Goal: Task Accomplishment & Management: Manage account settings

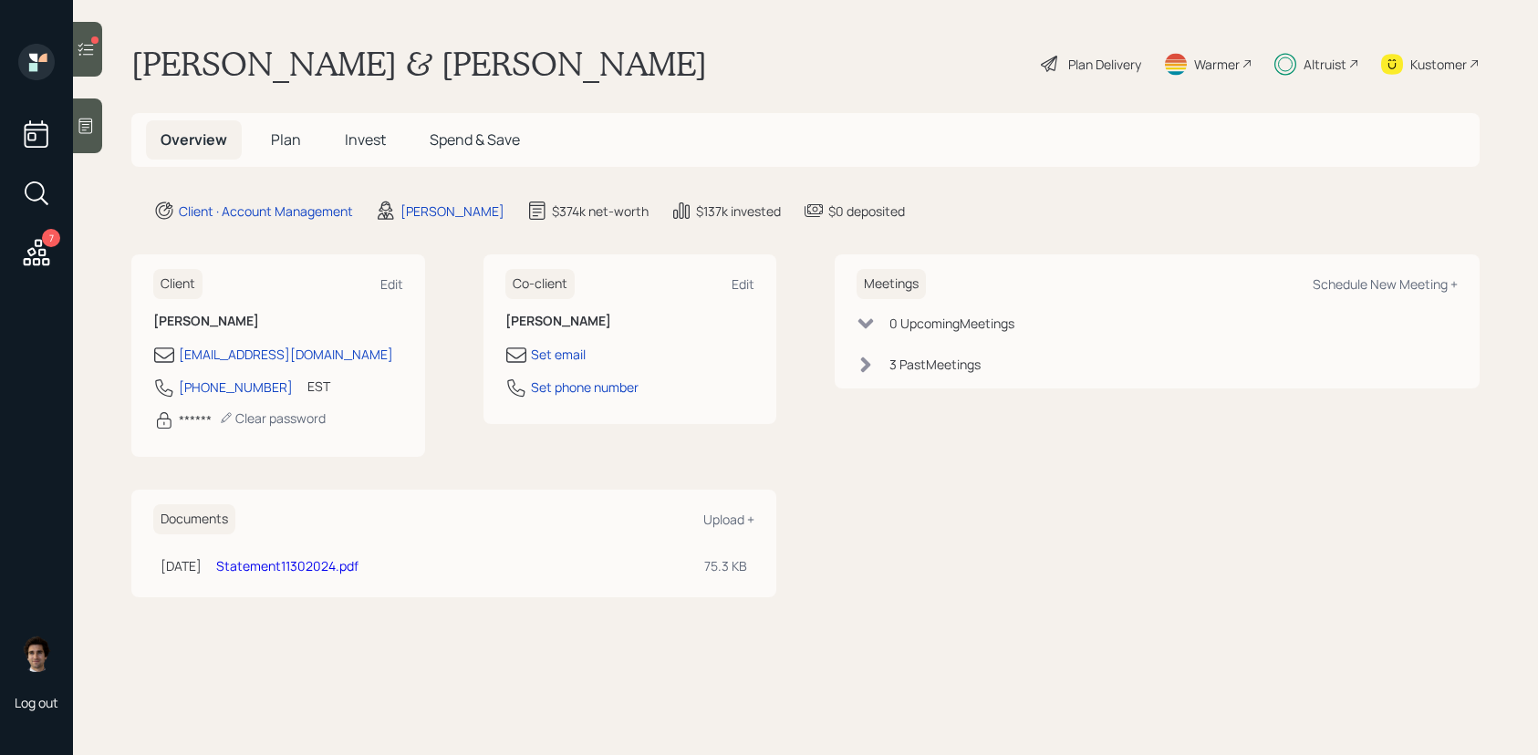
click at [357, 148] on span "Invest" at bounding box center [365, 140] width 41 height 20
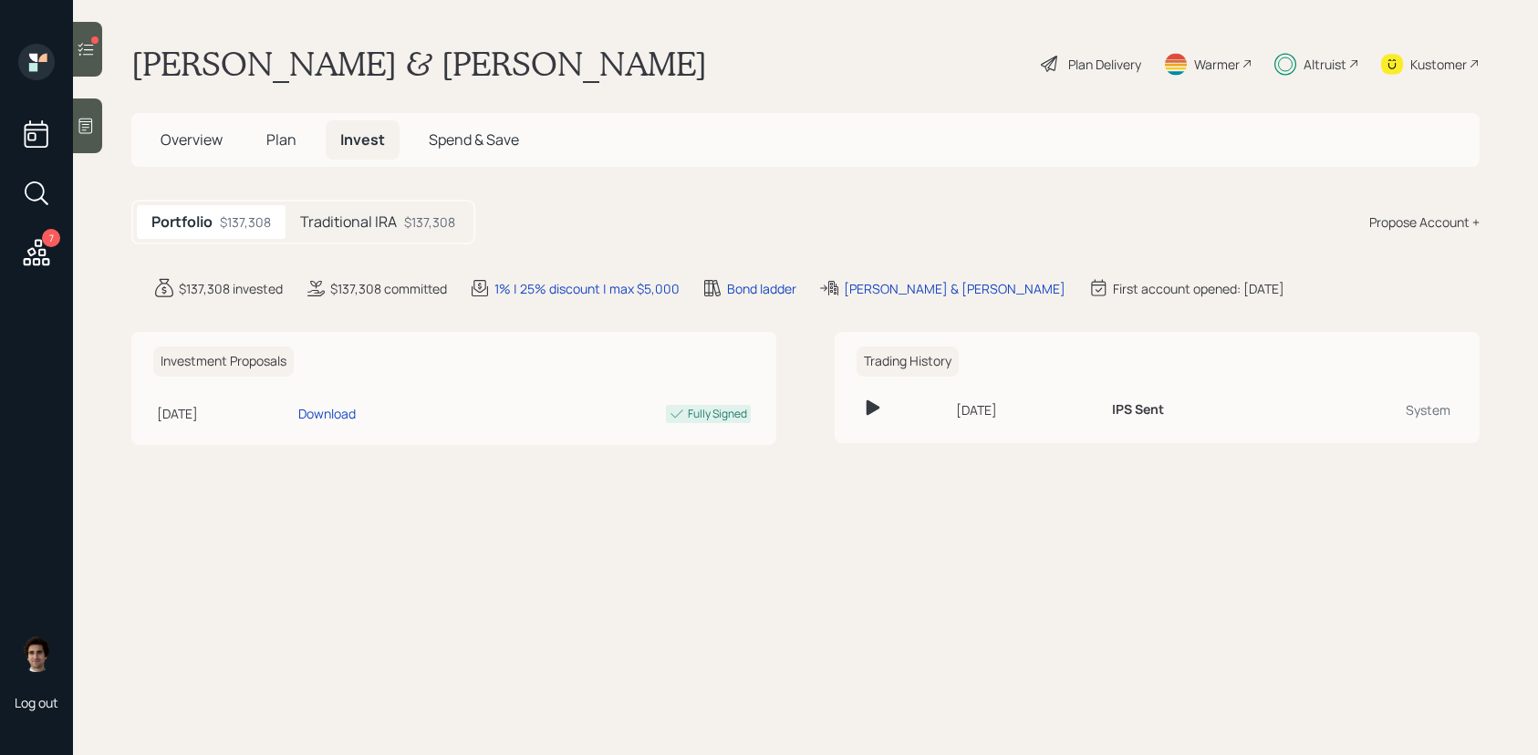
click at [401, 219] on div "Traditional IRA $137,308" at bounding box center [377, 222] width 184 height 34
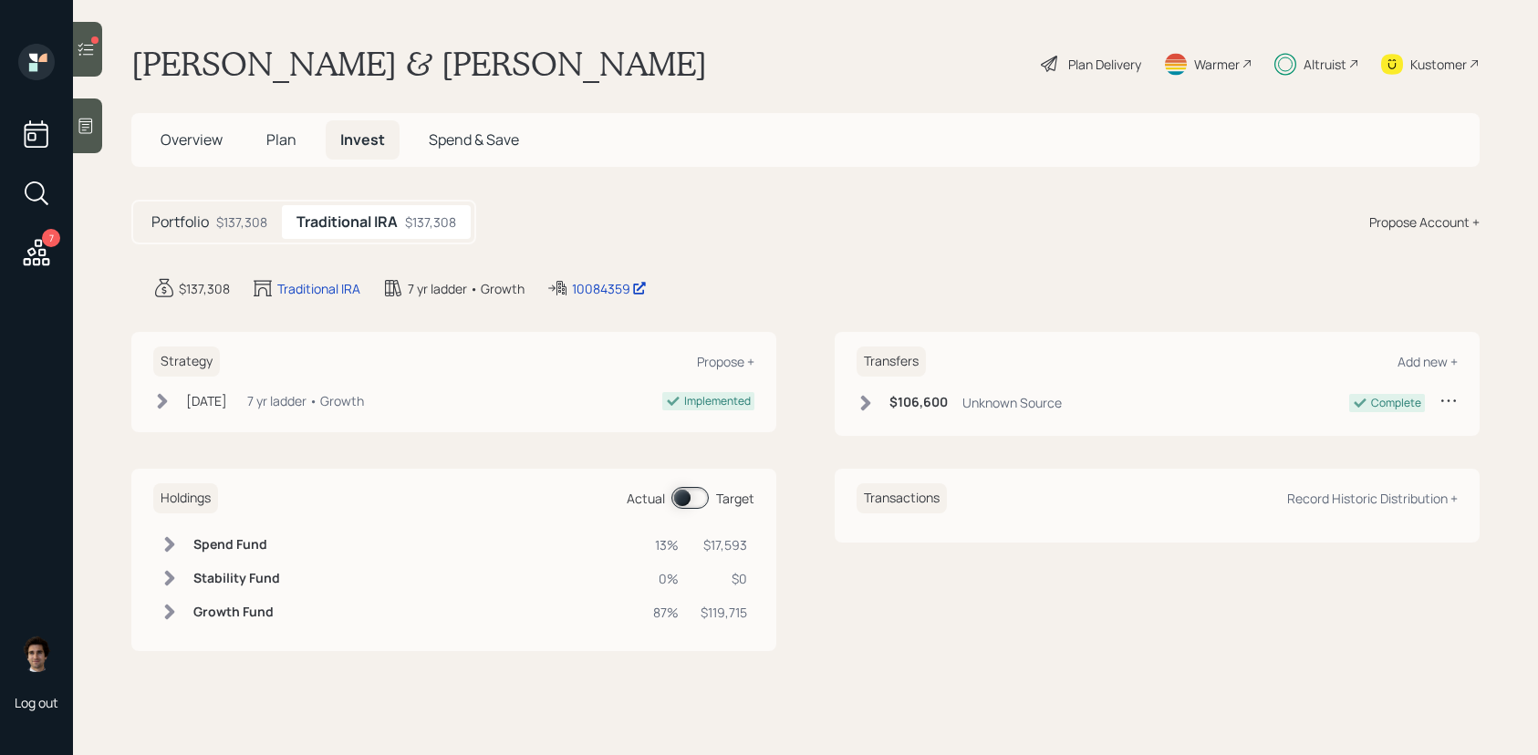
click at [286, 160] on div "Overview Plan Invest Spend & Save" at bounding box center [805, 140] width 1348 height 54
click at [286, 159] on h5 "Plan" at bounding box center [281, 139] width 59 height 39
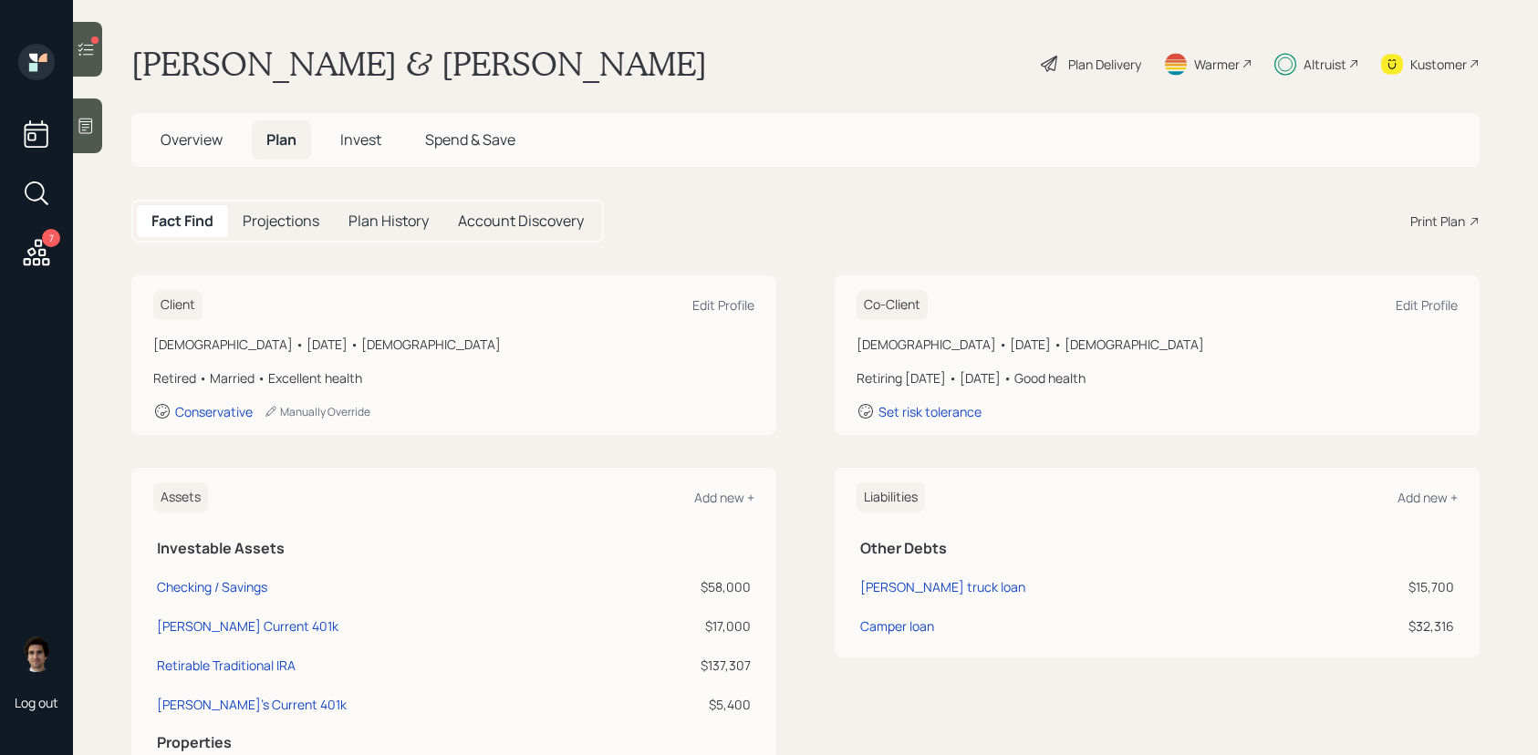
click at [286, 146] on span "Plan" at bounding box center [281, 140] width 30 height 20
click at [395, 158] on div "Overview Plan Invest Spend & Save" at bounding box center [338, 139] width 384 height 39
click at [388, 156] on h5 "Invest" at bounding box center [361, 139] width 70 height 39
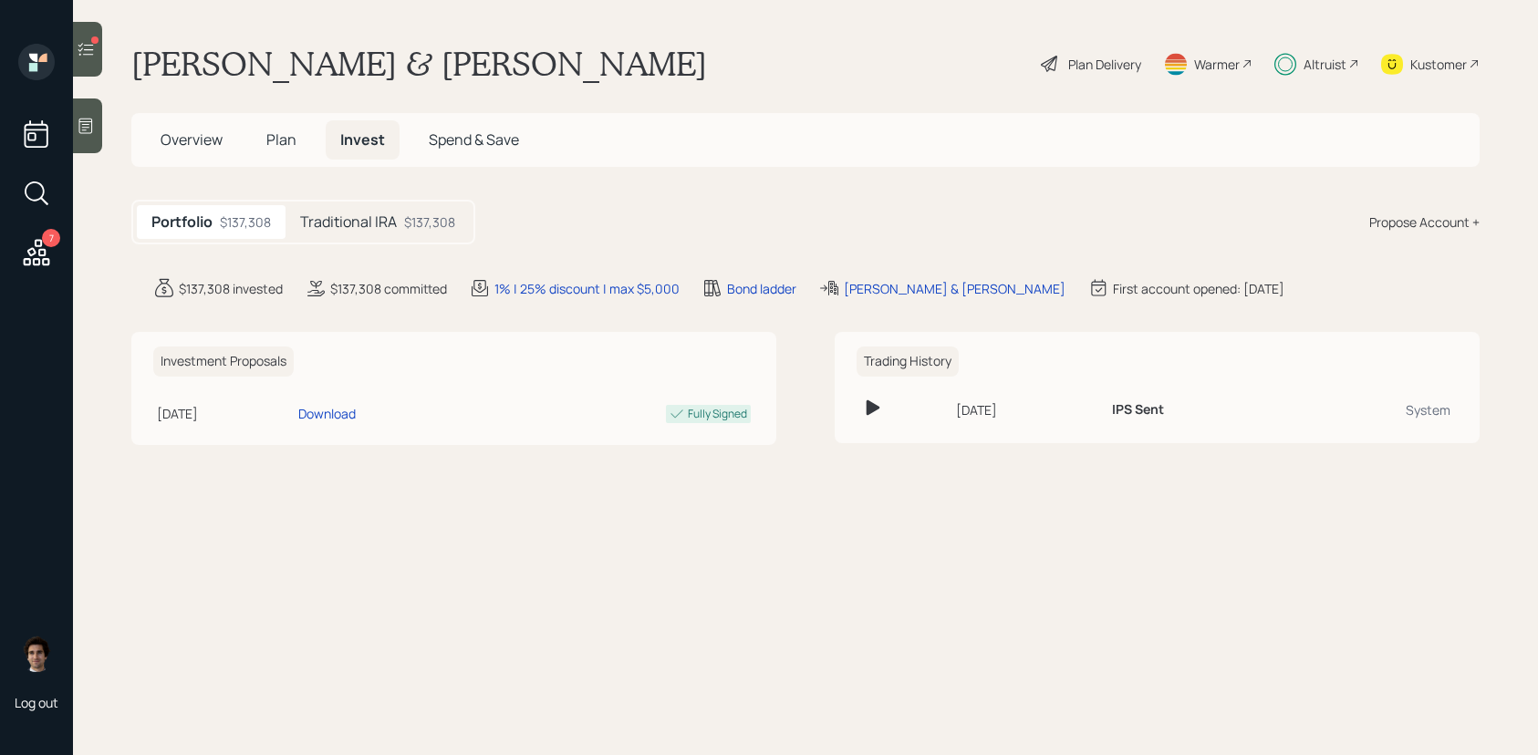
click at [420, 197] on main "[PERSON_NAME] & [PERSON_NAME] Plan Delivery Warmer Altruist Kustomer Overview P…" at bounding box center [805, 377] width 1465 height 755
click at [420, 205] on div "Traditional IRA $137,308" at bounding box center [377, 222] width 184 height 34
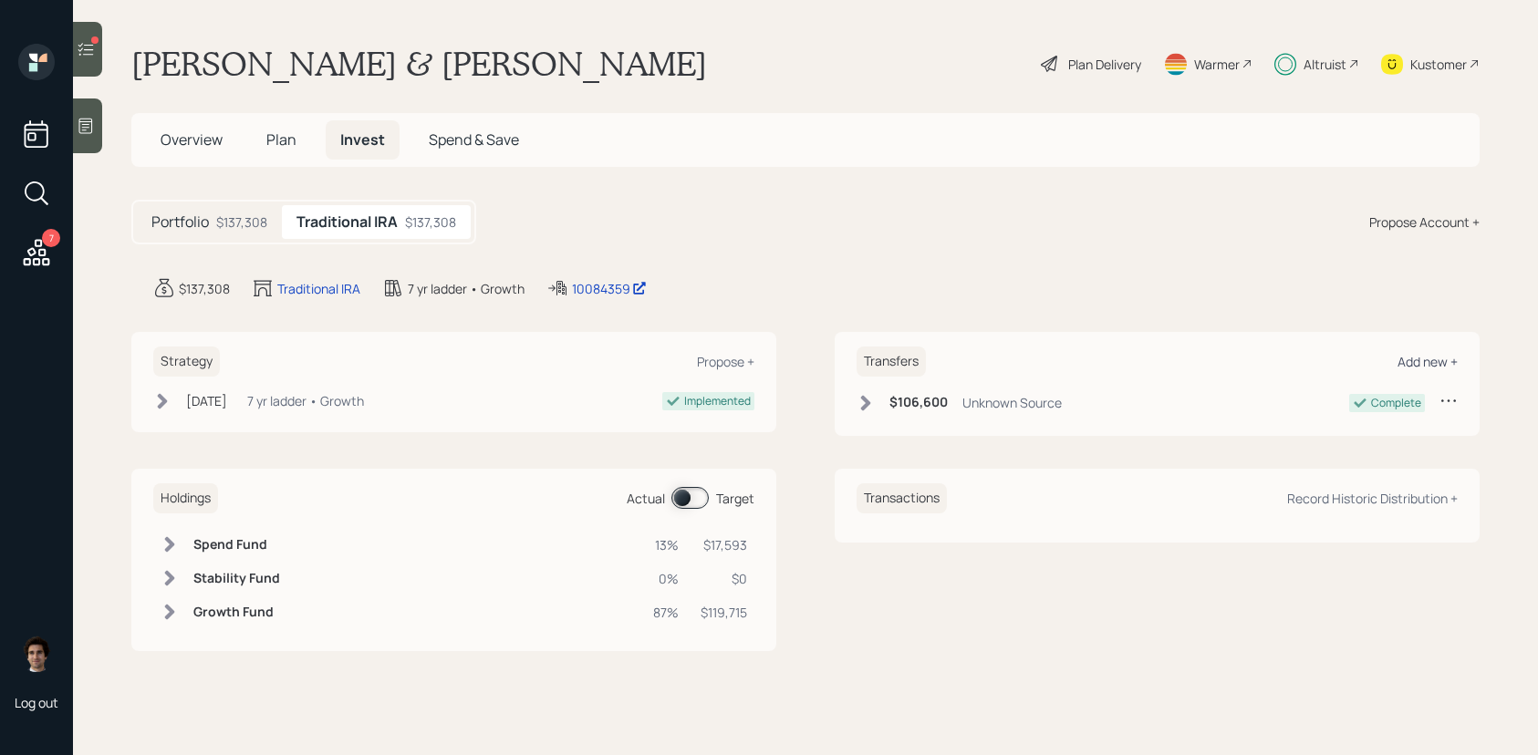
click at [1426, 360] on div "Add new +" at bounding box center [1427, 361] width 60 height 17
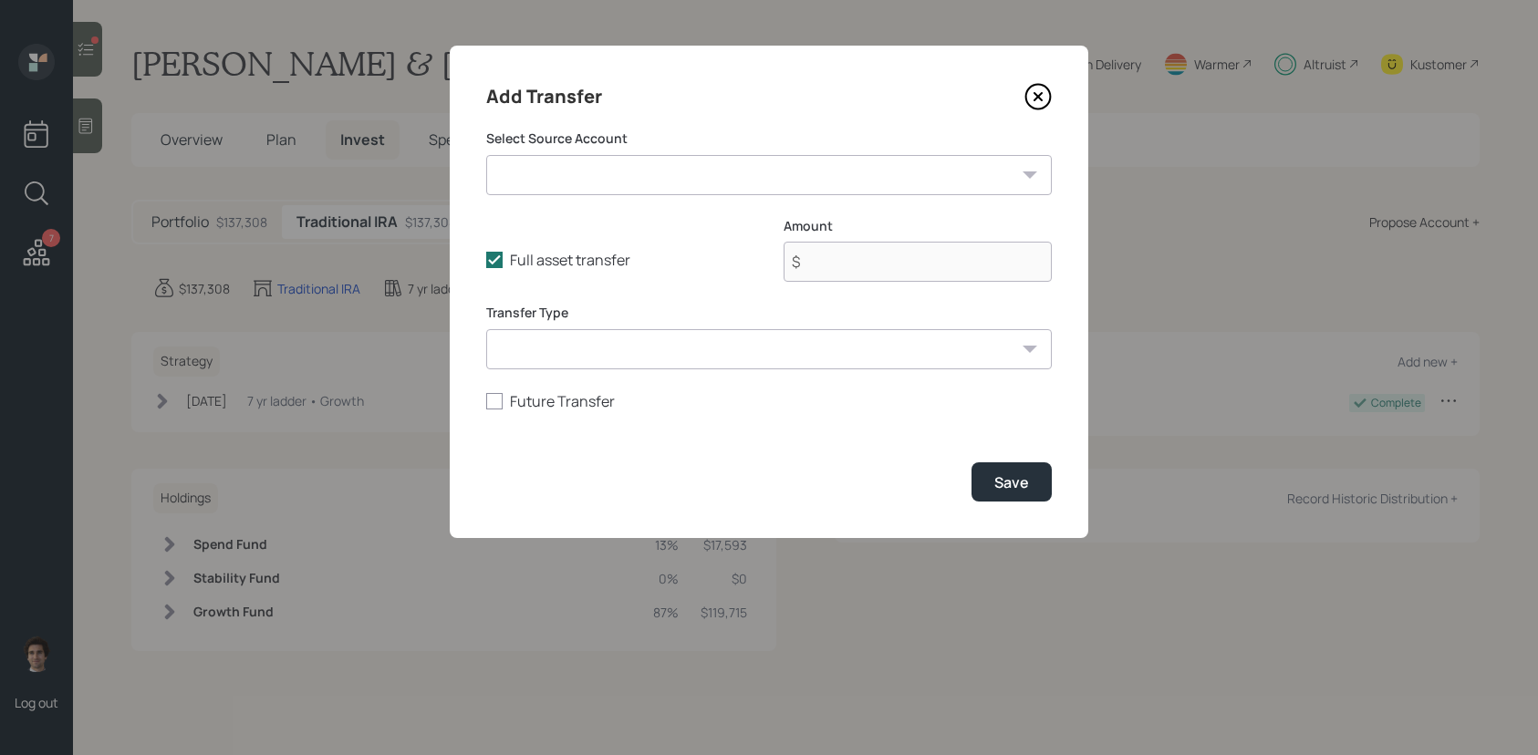
click at [683, 179] on select "Checking / Savings ($58,000 | Emergency Fund) [PERSON_NAME] Current 401k ($17,0…" at bounding box center [768, 175] width 565 height 40
select select "3c7bde89-ab52-4b1a-a35e-0e5eb75434f0"
click at [486, 155] on select "Checking / Savings ($58,000 | Emergency Fund) [PERSON_NAME] Current 401k ($17,0…" at bounding box center [768, 175] width 565 height 40
type input "$ 17,000"
click at [1023, 495] on button "Save" at bounding box center [1011, 481] width 80 height 39
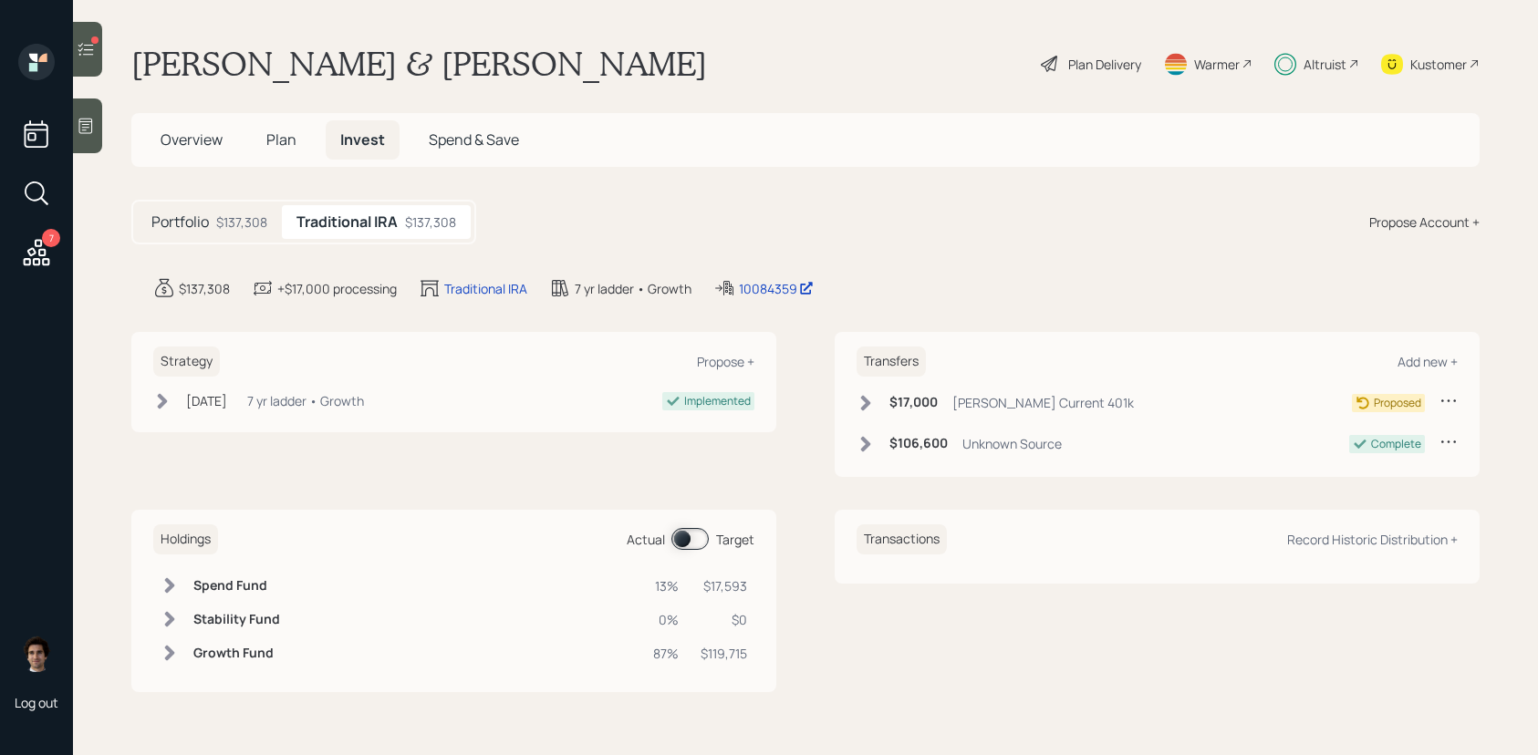
click at [876, 396] on div "$17,000 [PERSON_NAME] Current 401k" at bounding box center [994, 402] width 277 height 23
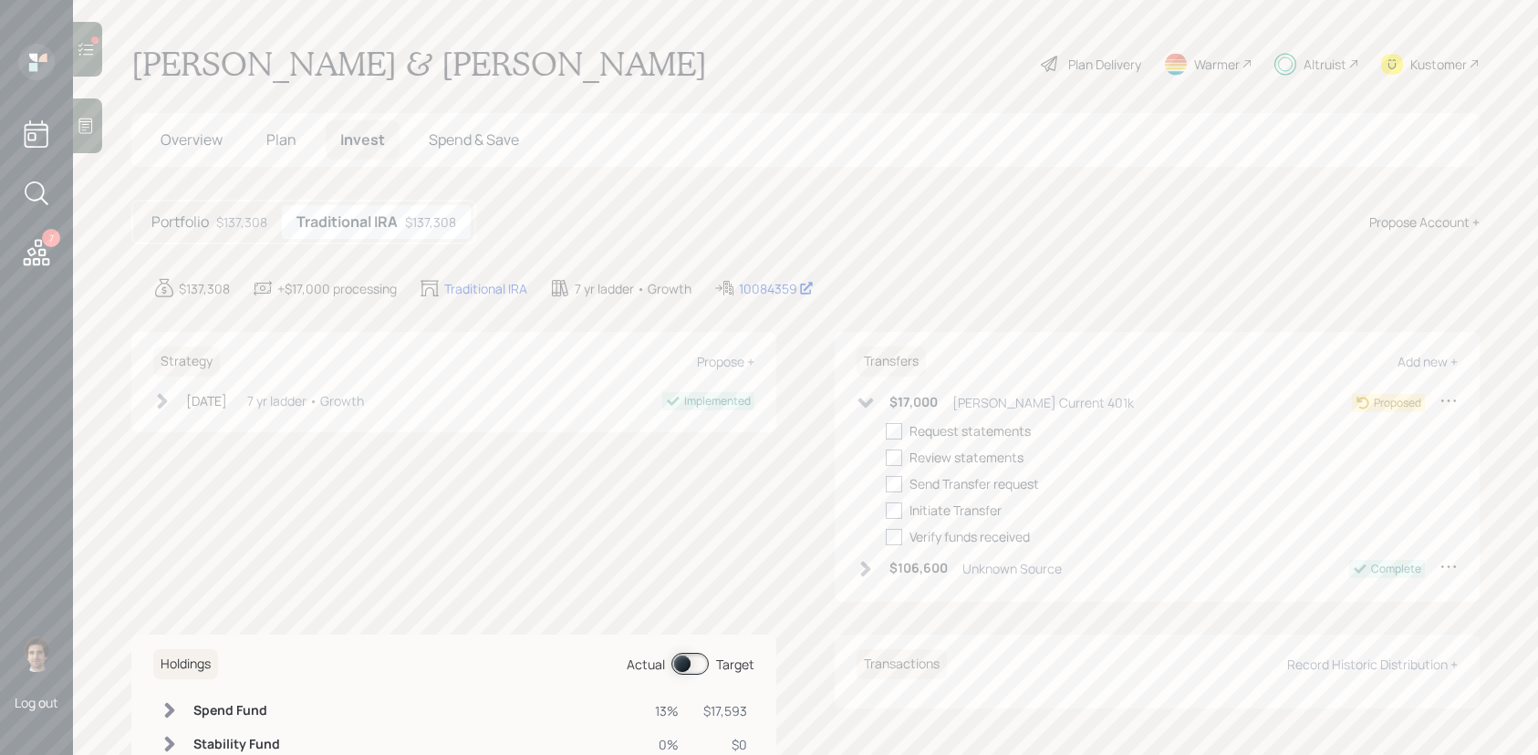
click at [893, 415] on div "$17,000 [PERSON_NAME] Current 401k Proposed Request statements Review statement…" at bounding box center [1156, 468] width 601 height 155
click at [893, 420] on div "$17,000 [PERSON_NAME] Current 401k Proposed Request statements Review statement…" at bounding box center [1156, 468] width 601 height 155
click at [889, 455] on div at bounding box center [894, 458] width 16 height 16
click at [886, 457] on input "checkbox" at bounding box center [885, 457] width 1 height 1
checkbox input "true"
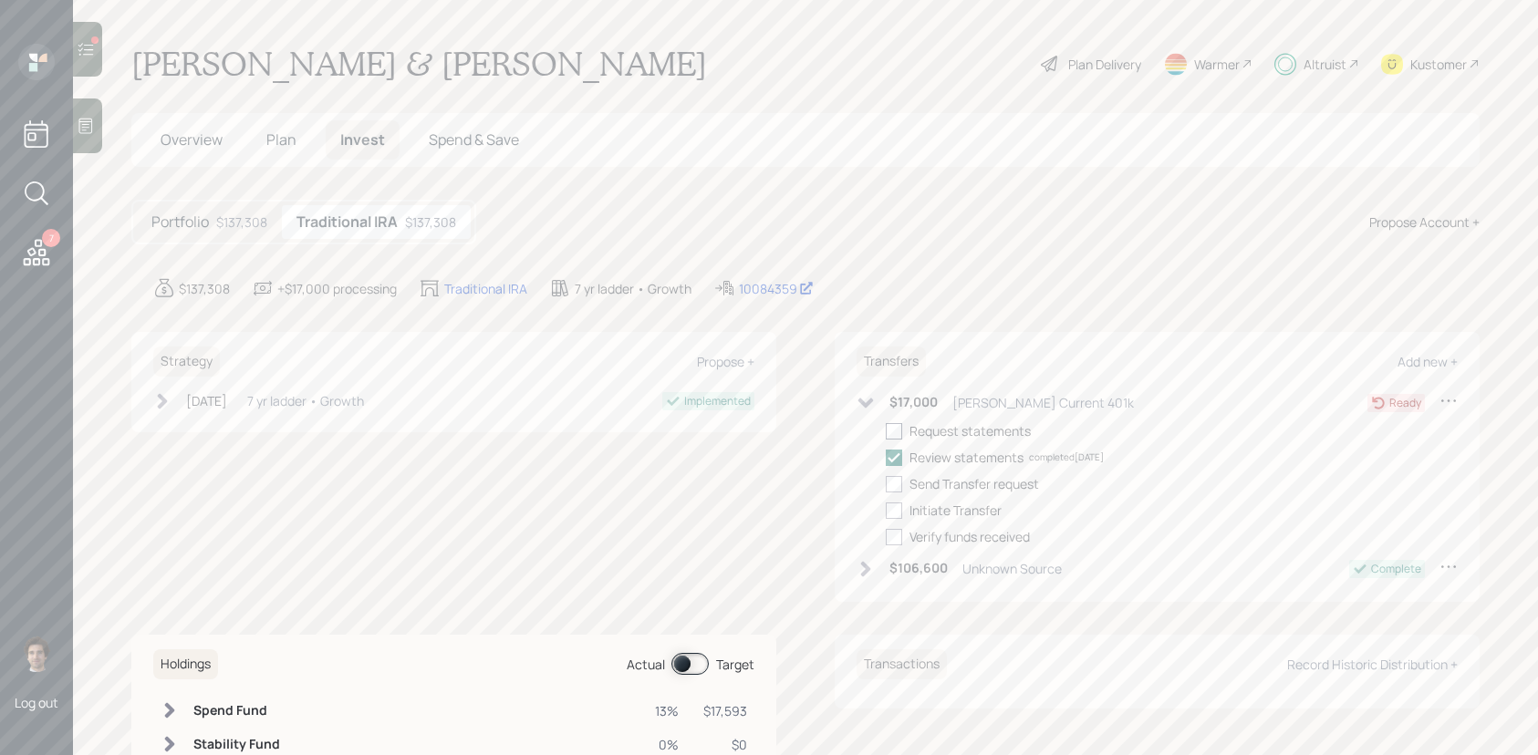
click at [898, 439] on div at bounding box center [894, 431] width 16 height 16
click at [886, 431] on input "checkbox" at bounding box center [885, 430] width 1 height 1
checkbox input "true"
click at [894, 483] on div at bounding box center [894, 484] width 16 height 16
click at [886, 483] on input "checkbox" at bounding box center [885, 483] width 1 height 1
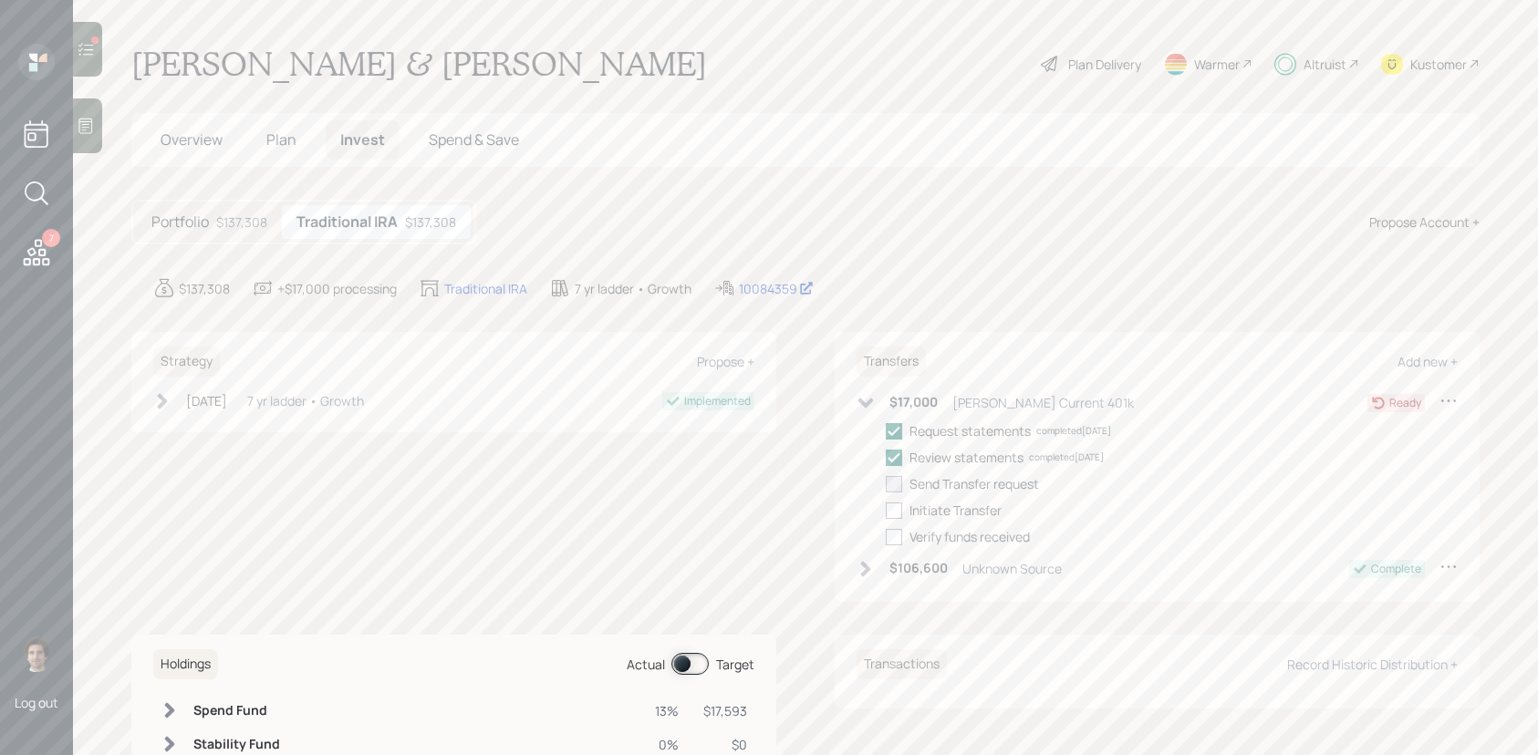
checkbox input "true"
click at [892, 509] on div at bounding box center [894, 511] width 16 height 16
click at [886, 510] on input "checkbox" at bounding box center [885, 510] width 1 height 1
checkbox input "true"
click at [895, 537] on div at bounding box center [894, 537] width 16 height 16
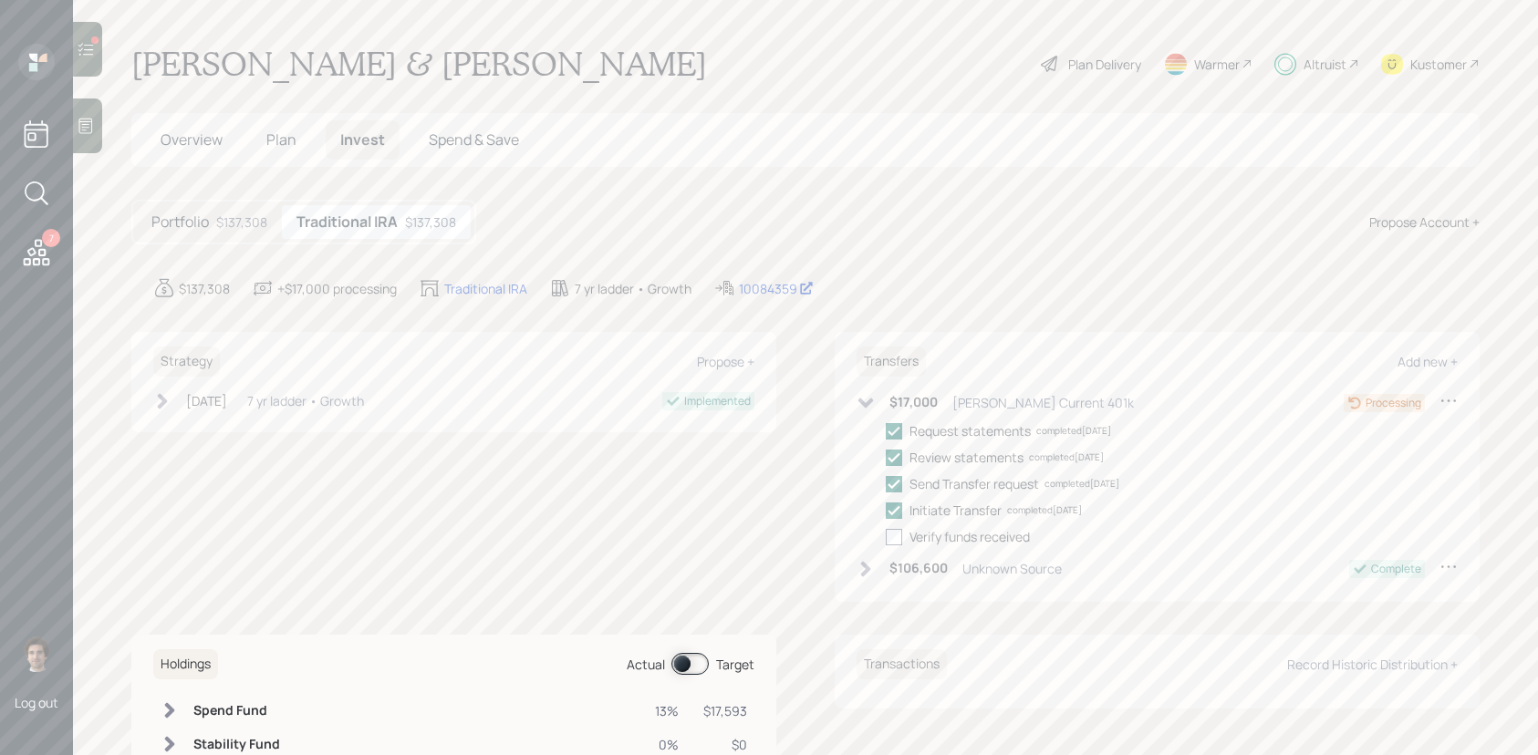
click at [886, 537] on input "checkbox" at bounding box center [885, 536] width 1 height 1
checkbox input "true"
click at [94, 61] on div at bounding box center [87, 49] width 29 height 55
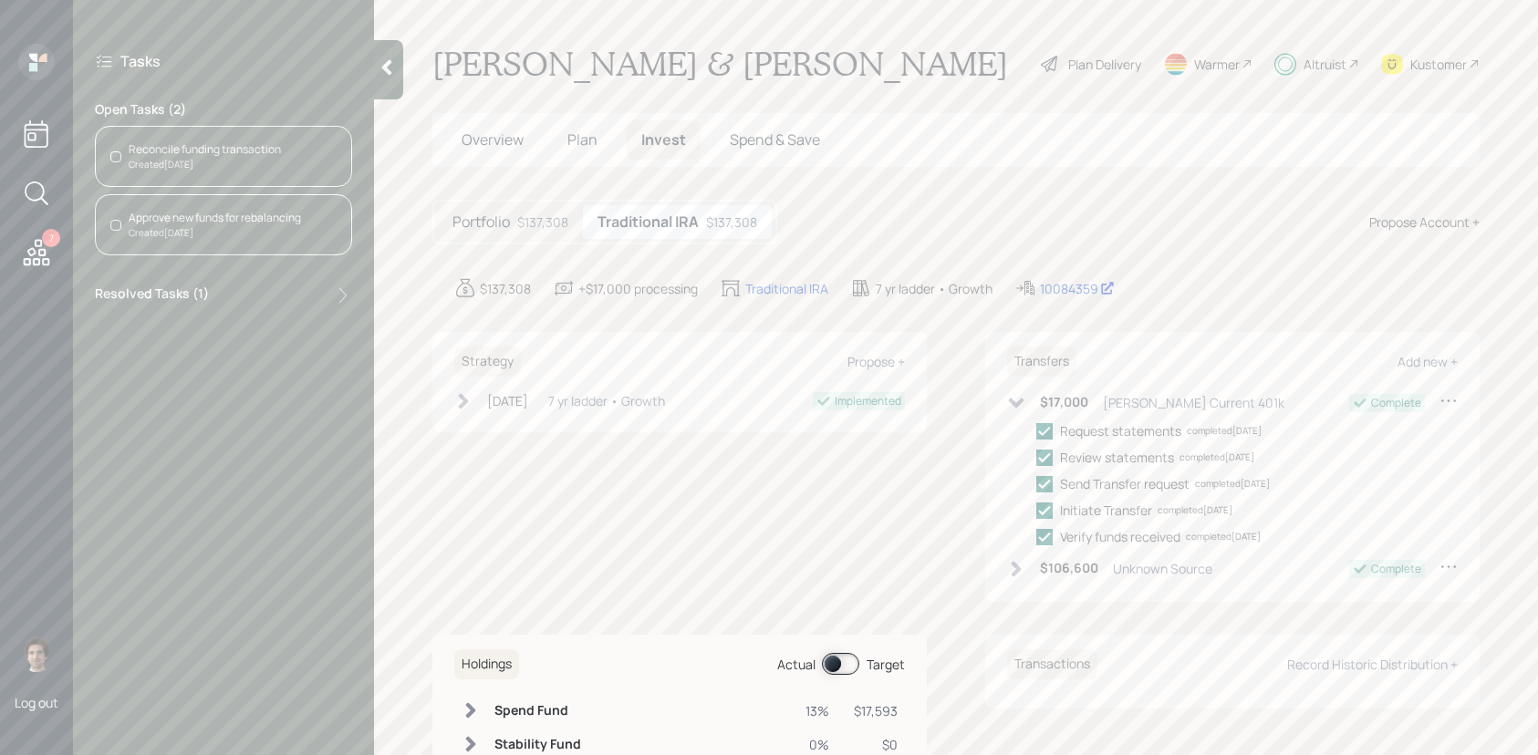
click at [197, 167] on div "Created [DATE]" at bounding box center [205, 165] width 152 height 14
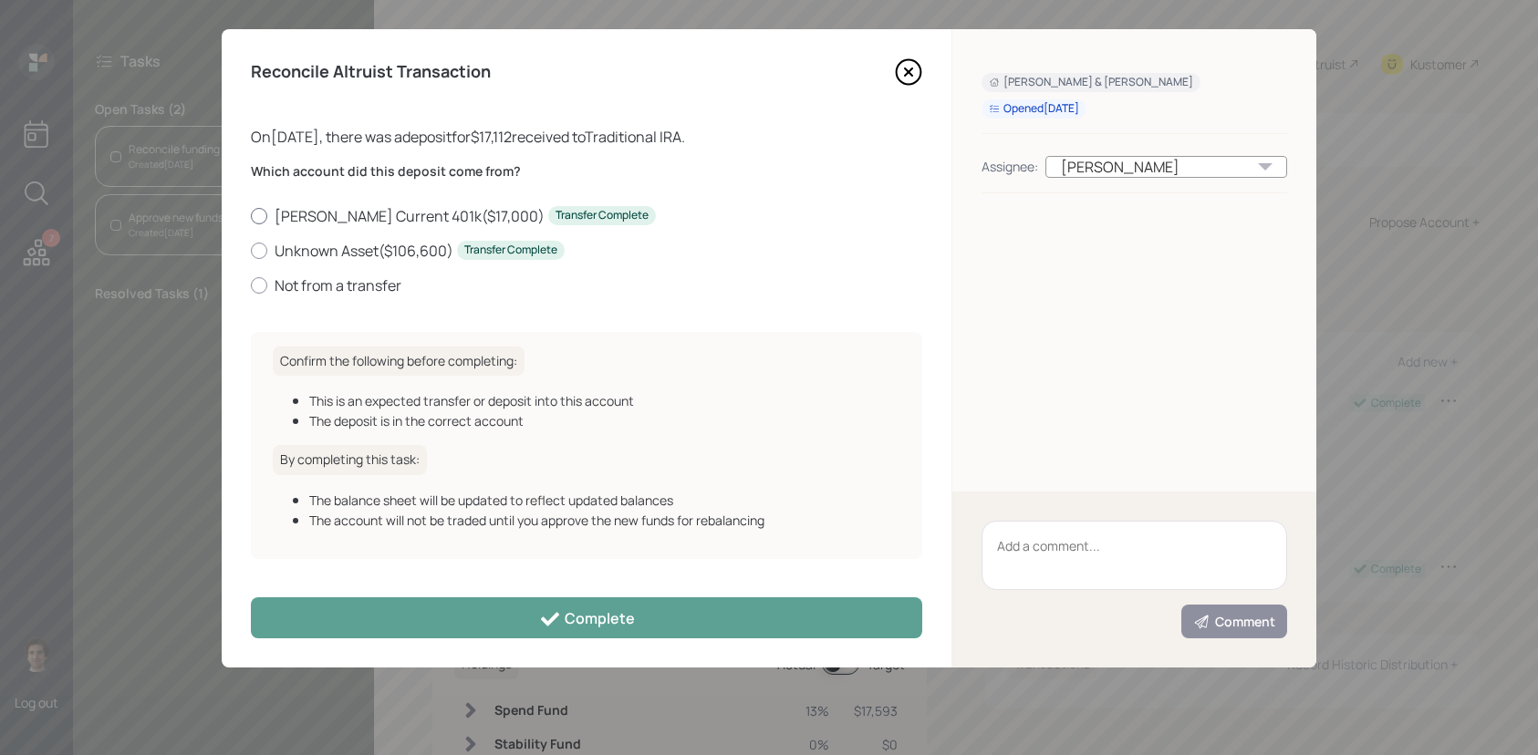
click at [295, 216] on label "[PERSON_NAME] Current 401k ( $17,000 ) Transfer Complete" at bounding box center [586, 216] width 671 height 20
click at [251, 216] on input "[PERSON_NAME] Current 401k ( $17,000 ) Transfer Complete" at bounding box center [250, 215] width 1 height 1
radio input "true"
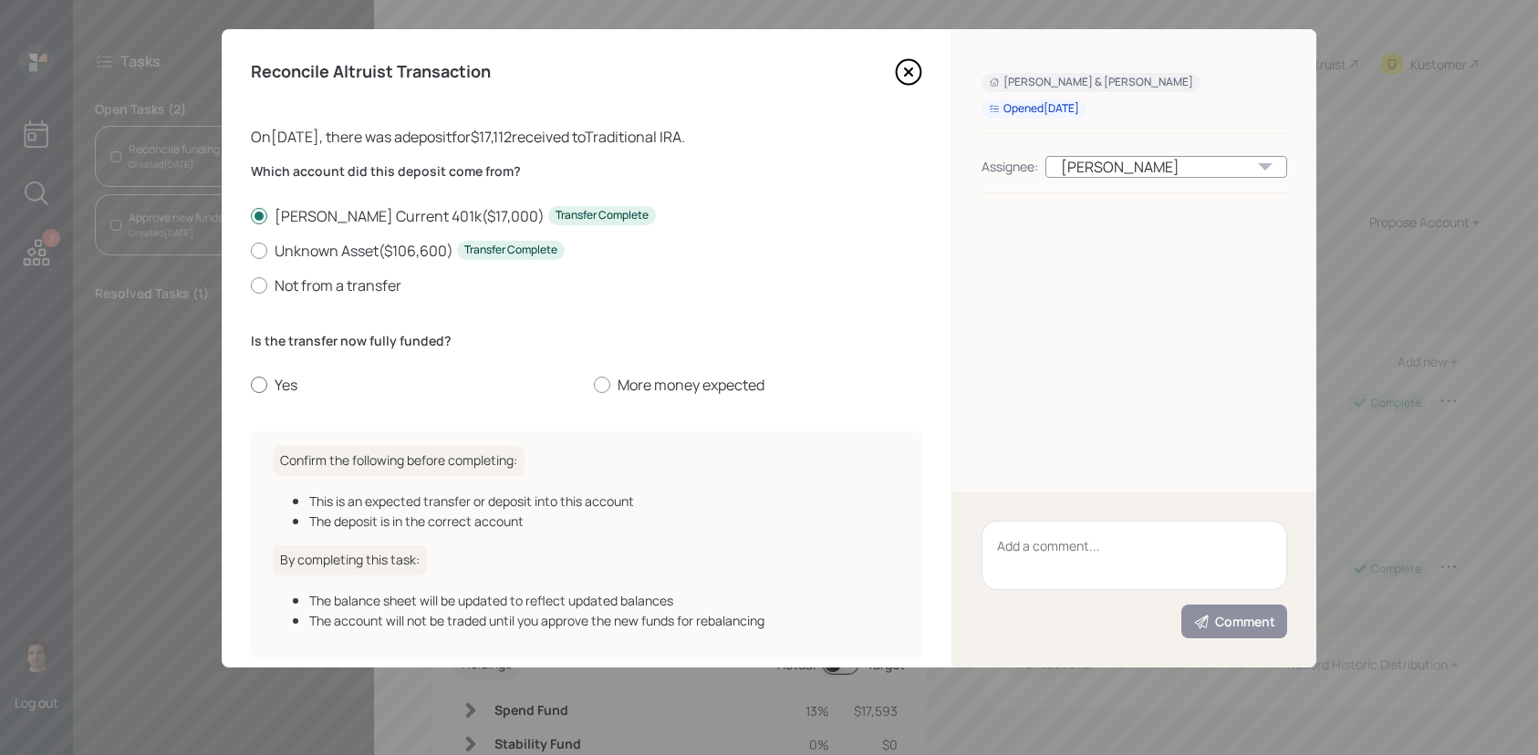
click at [282, 376] on label "Yes" at bounding box center [415, 385] width 328 height 20
click at [251, 385] on input "Yes" at bounding box center [250, 385] width 1 height 1
radio input "true"
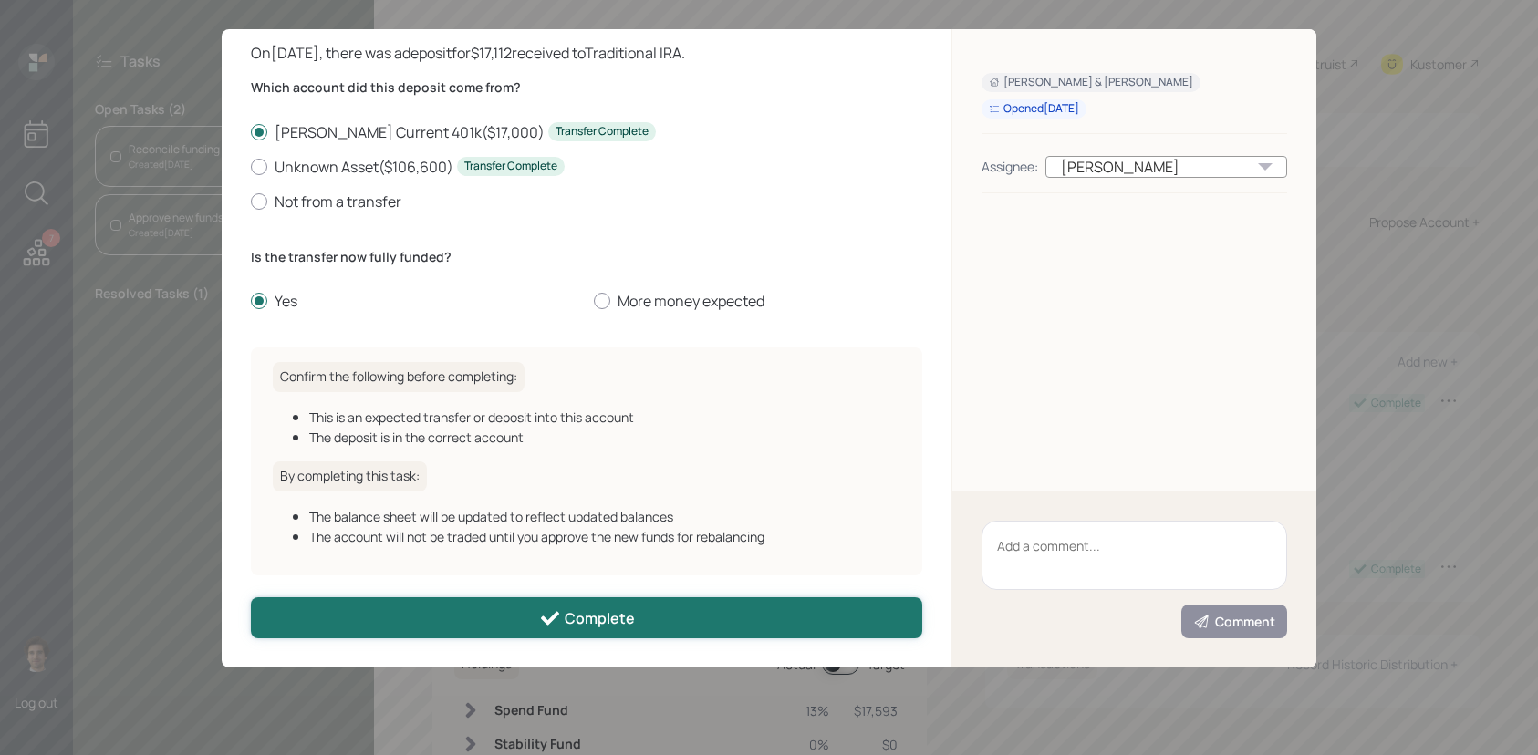
click at [420, 609] on button "Complete" at bounding box center [586, 617] width 671 height 41
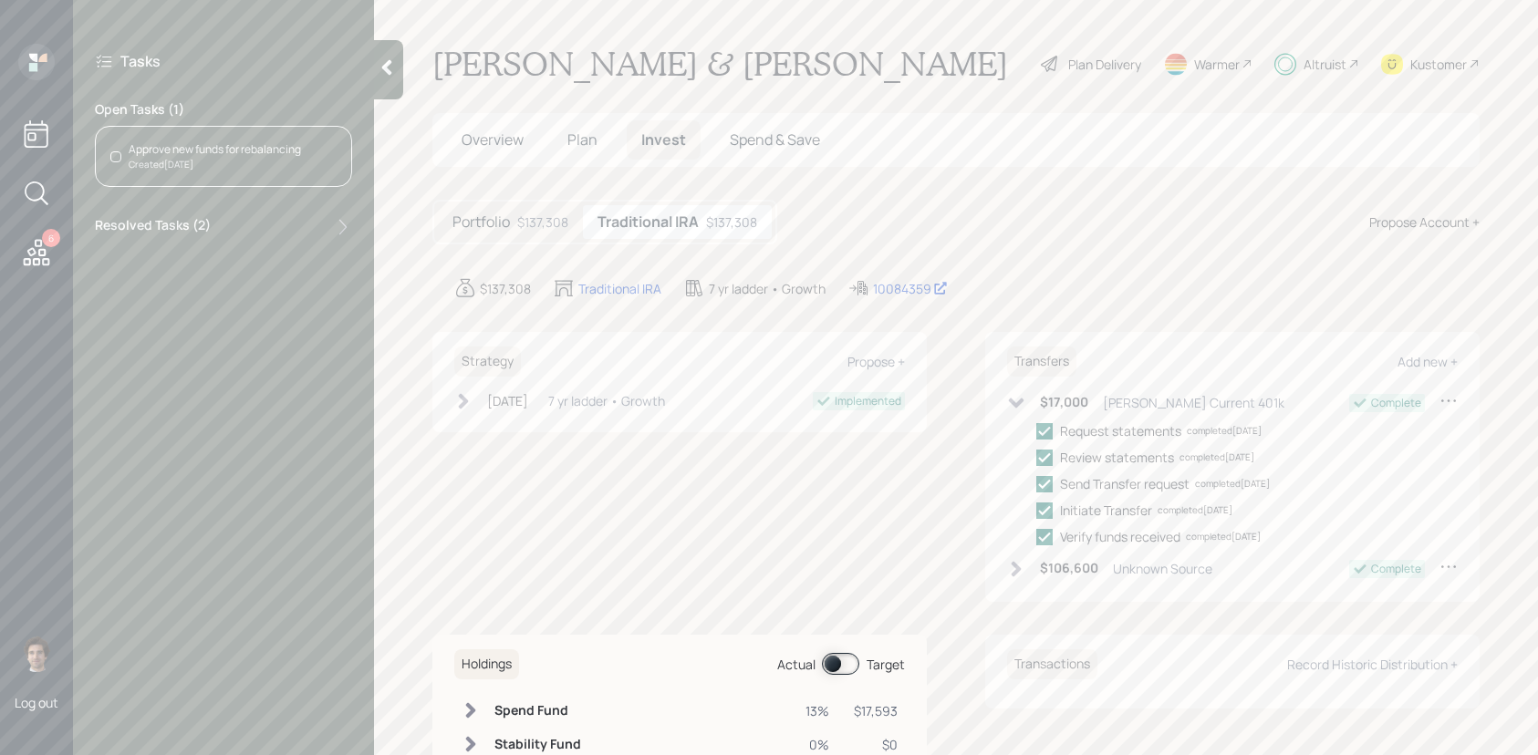
click at [155, 151] on div "Approve new funds for rebalancing" at bounding box center [215, 149] width 172 height 16
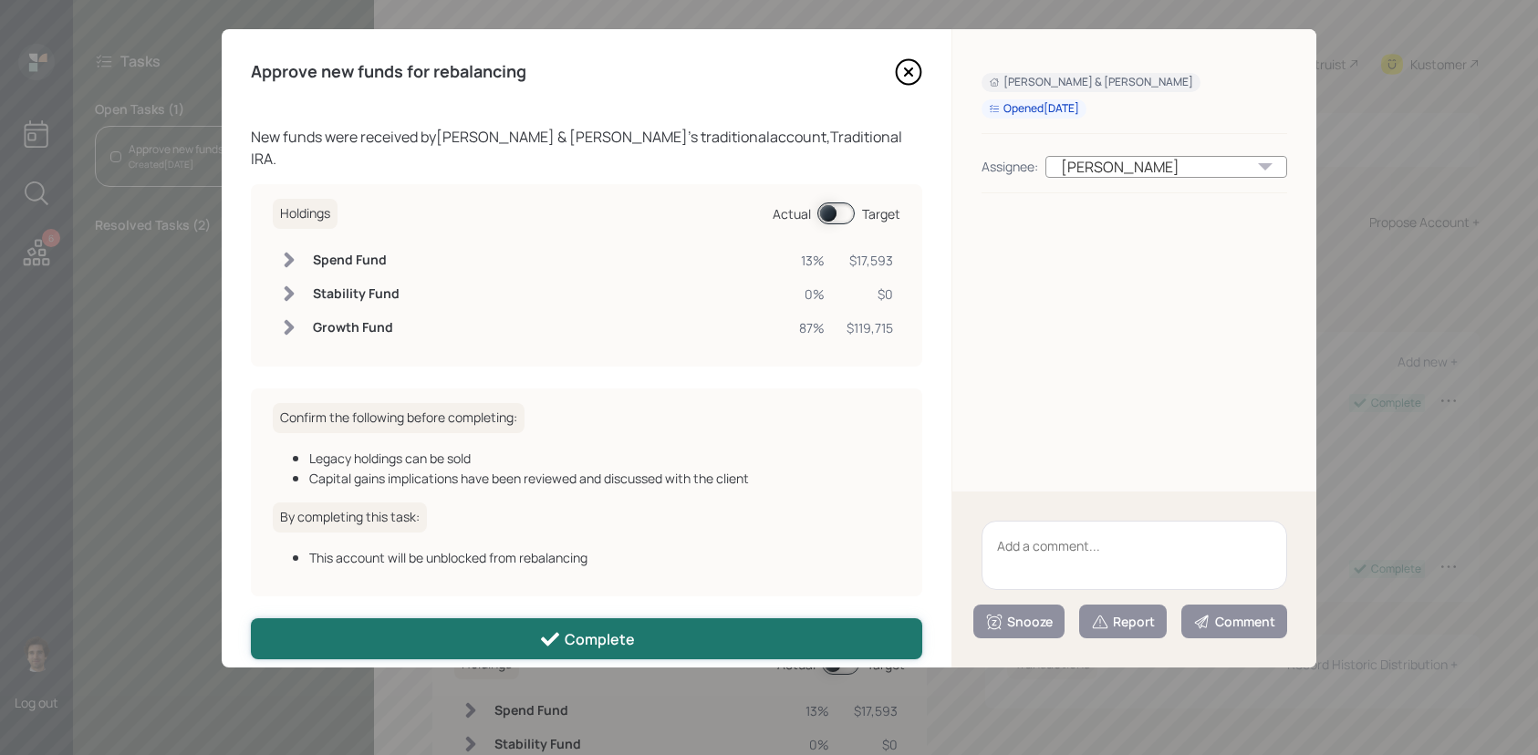
click at [430, 635] on button "Complete" at bounding box center [586, 638] width 671 height 41
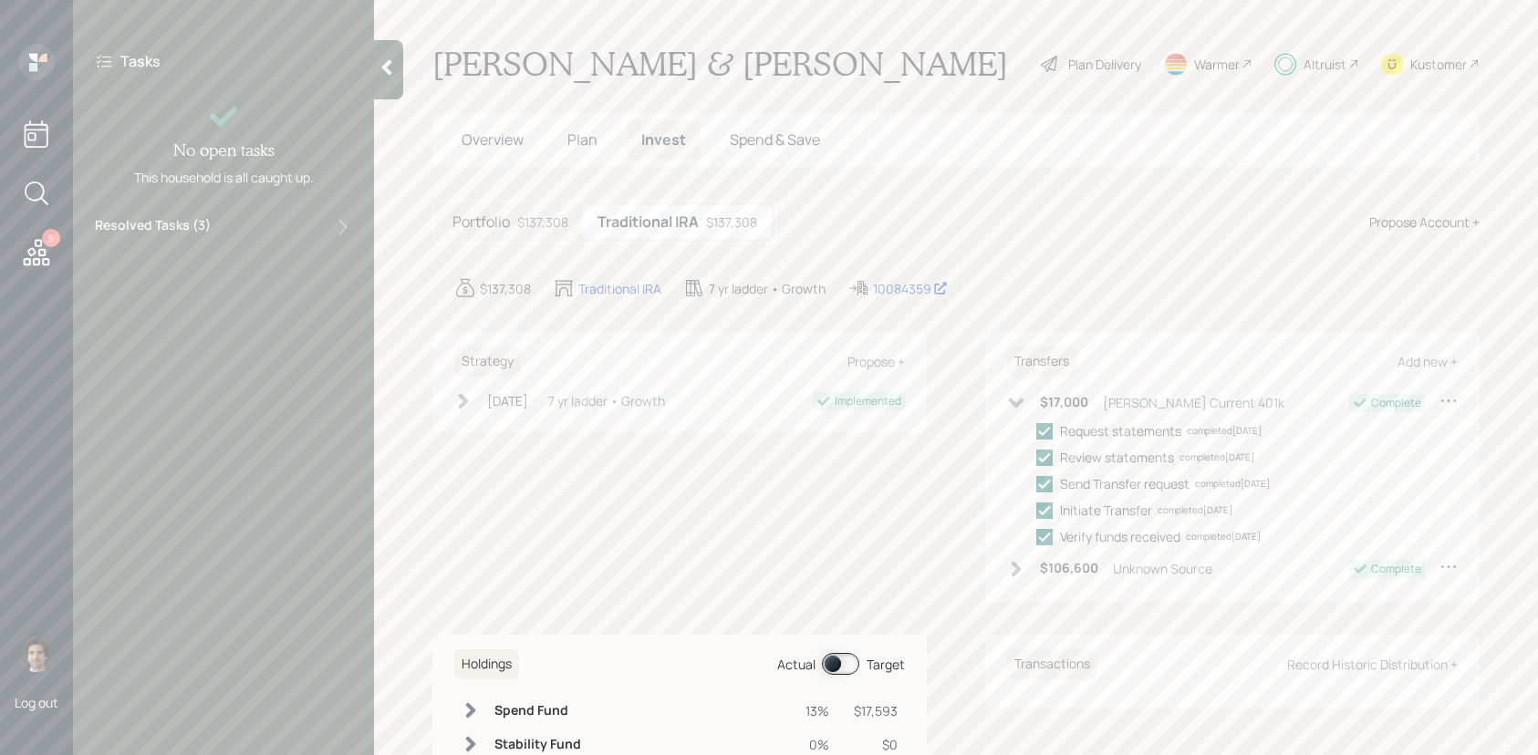
click at [729, 66] on h1 "[PERSON_NAME] & [PERSON_NAME]" at bounding box center [719, 64] width 575 height 40
copy h1 "[PERSON_NAME]"
